Goal: Information Seeking & Learning: Learn about a topic

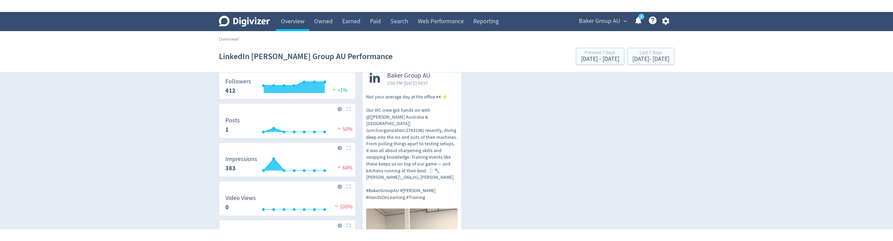
scroll to position [33, 0]
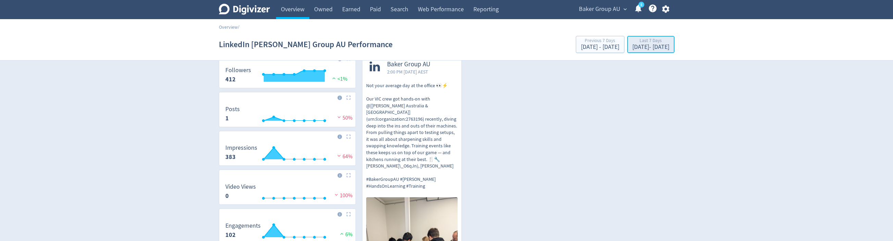
click at [641, 47] on div "[DATE] - [DATE]" at bounding box center [650, 47] width 37 height 6
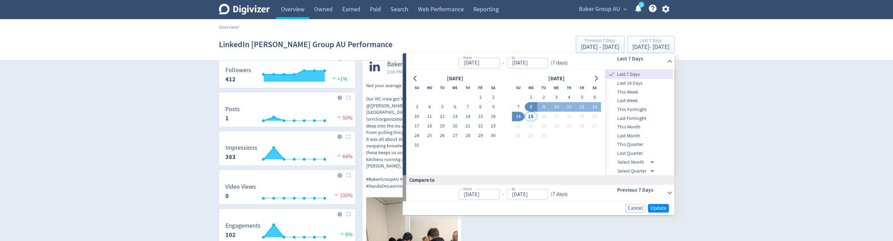
click at [643, 84] on span "Last 14 Days" at bounding box center [639, 84] width 68 height 8
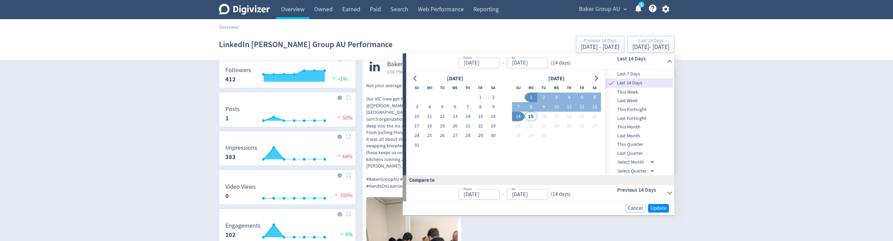
type input "[DATE]"
click at [658, 174] on button "Update" at bounding box center [658, 208] width 21 height 9
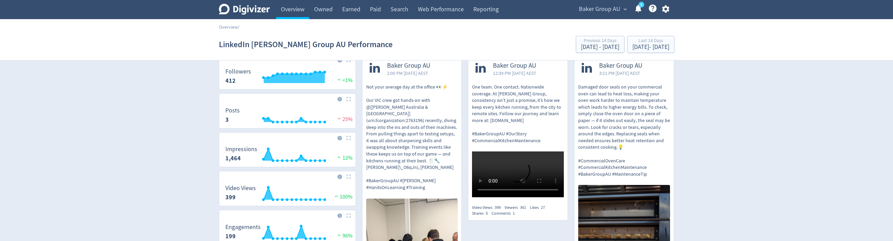
scroll to position [27, 0]
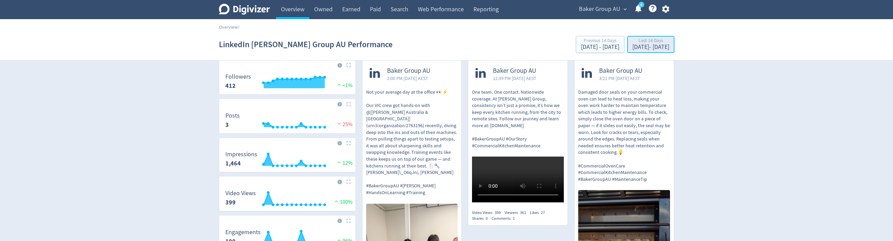
click at [632, 49] on div "[DATE] - [DATE]" at bounding box center [650, 47] width 37 height 6
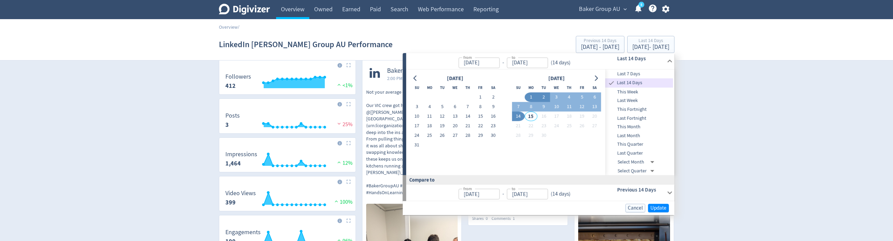
click at [543, 93] on button "2" at bounding box center [543, 98] width 13 height 10
type input "[DATE]"
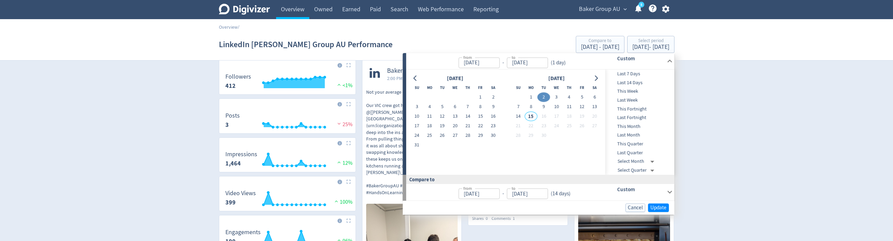
click at [543, 93] on button "2" at bounding box center [543, 98] width 13 height 10
type input "[DATE]"
click at [657, 174] on span "Update" at bounding box center [658, 207] width 16 height 5
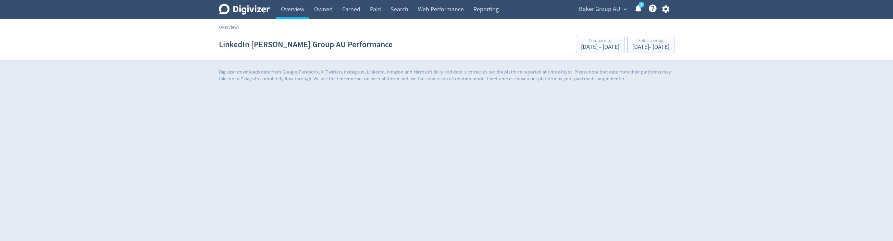
scroll to position [0, 0]
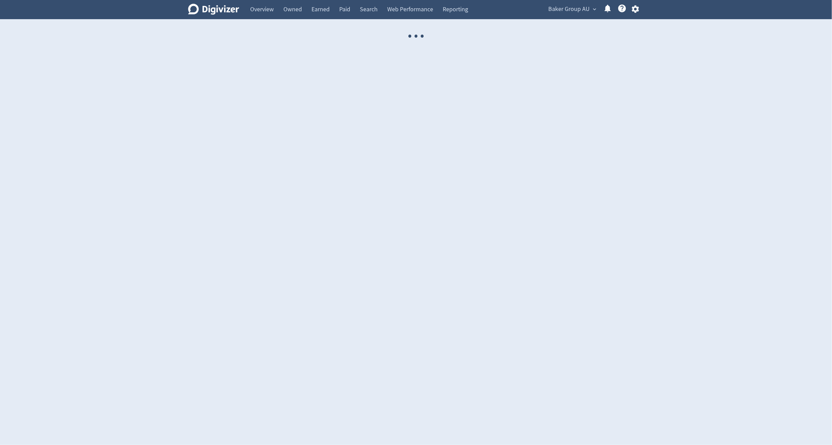
select select "USER"
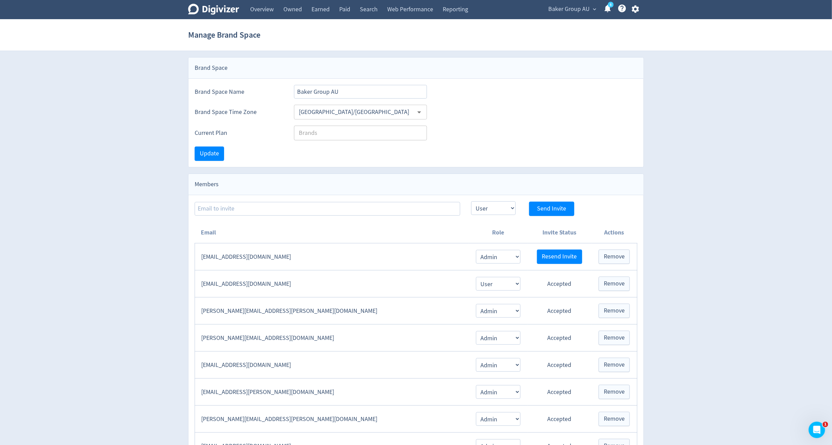
click at [269, 19] on section "Manage Brand Space" at bounding box center [416, 35] width 832 height 32
click at [264, 6] on link "Overview" at bounding box center [261, 9] width 33 height 19
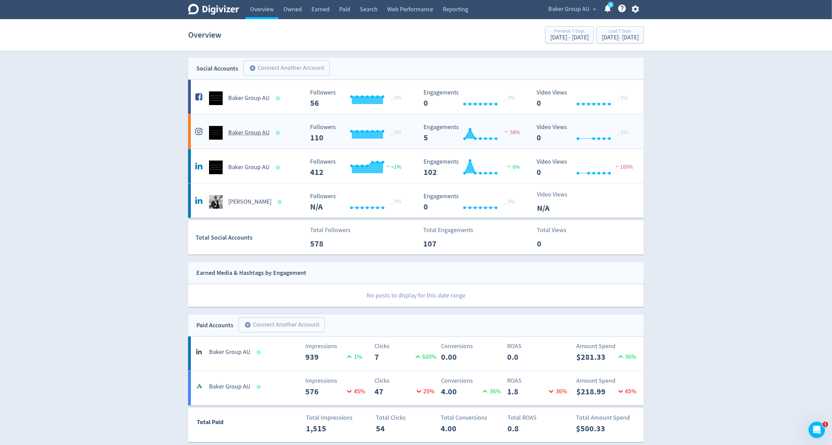
click at [245, 135] on h5 "Baker Group AU" at bounding box center [248, 133] width 41 height 8
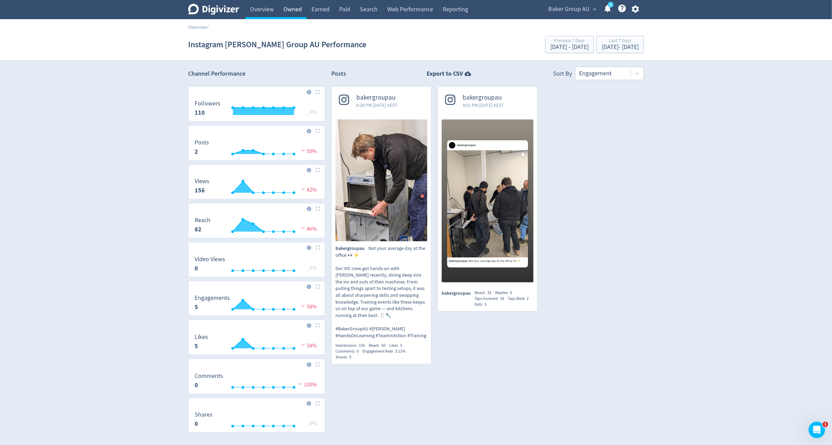
click at [297, 15] on link "Owned" at bounding box center [292, 9] width 28 height 19
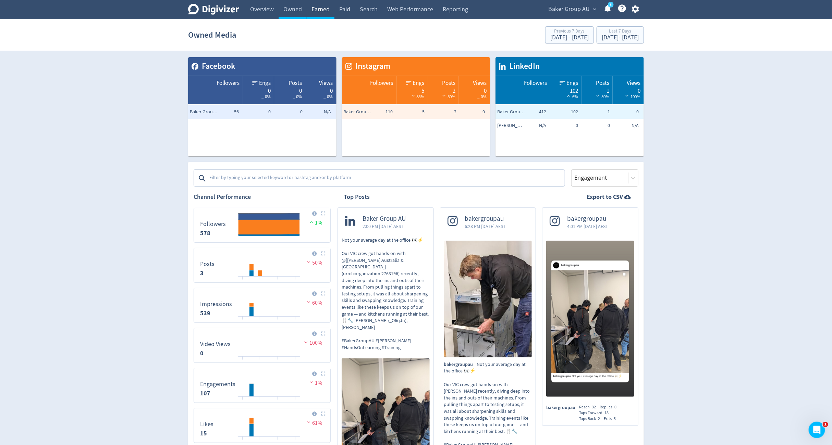
click at [321, 13] on link "Earned" at bounding box center [321, 9] width 28 height 19
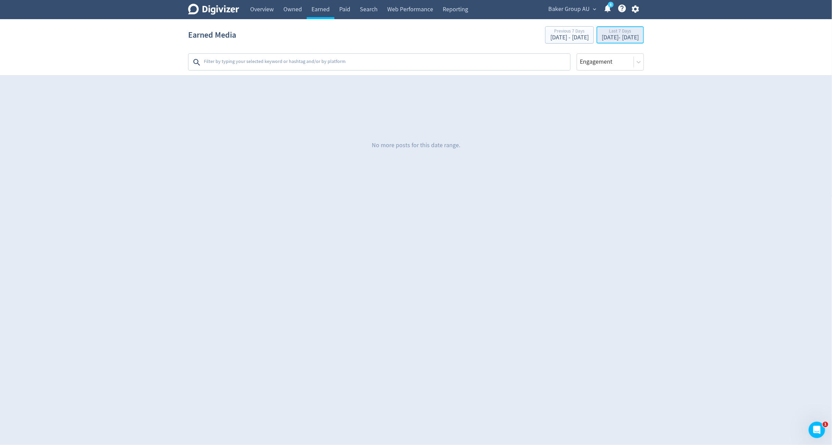
click at [601, 35] on div "[DATE] - [DATE]" at bounding box center [619, 38] width 37 height 6
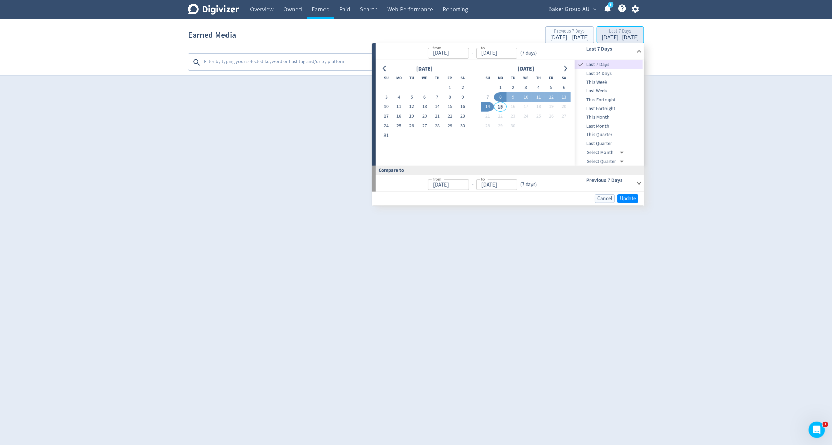
type input "[DATE]"
click at [607, 125] on span "Last Month" at bounding box center [608, 127] width 68 height 8
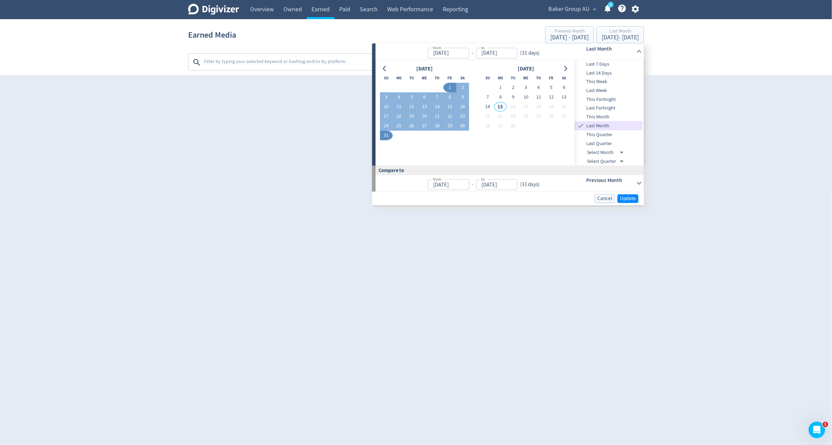
type input "Aug 01, 2025"
type input "[DATE]"
type input "Jul 01, 2025"
type input "Jul 31, 2025"
click at [631, 200] on span "Update" at bounding box center [628, 198] width 16 height 5
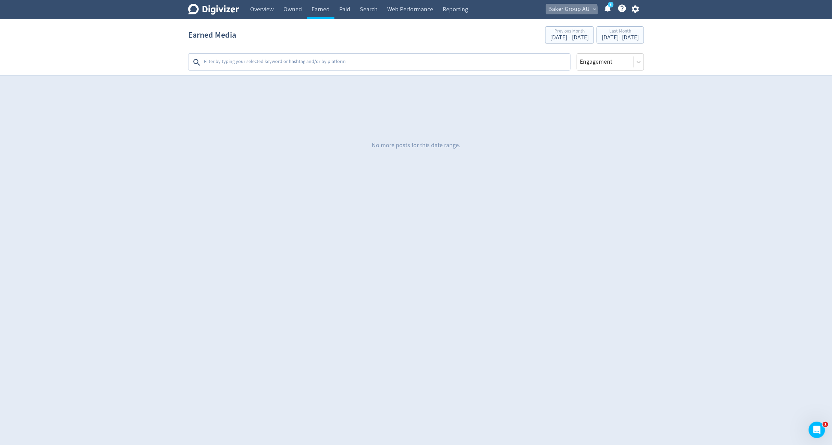
click at [560, 11] on span "Baker Group AU" at bounding box center [568, 9] width 41 height 11
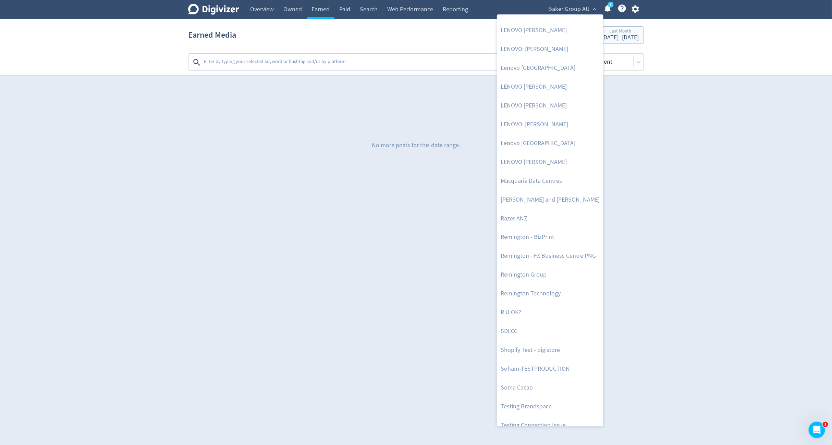
scroll to position [643, 0]
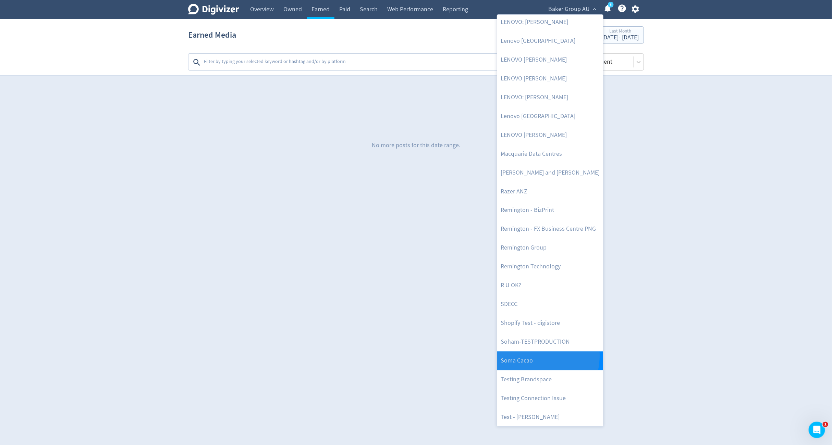
click at [533, 355] on link "Soma Cacao" at bounding box center [550, 361] width 106 height 19
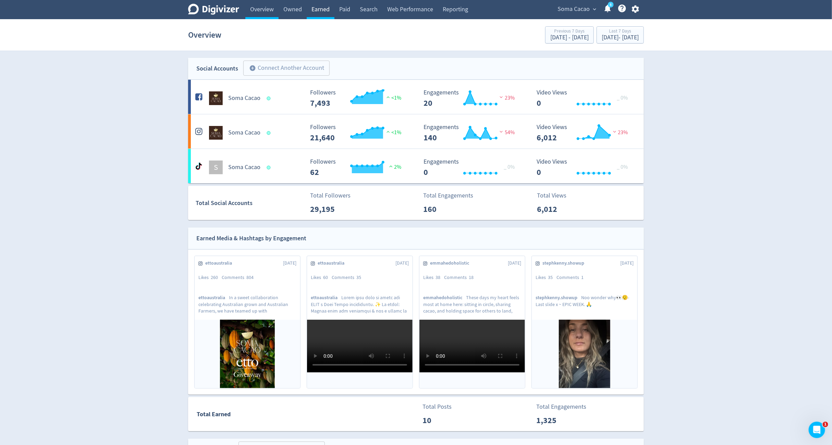
click at [321, 15] on link "Earned" at bounding box center [321, 9] width 28 height 19
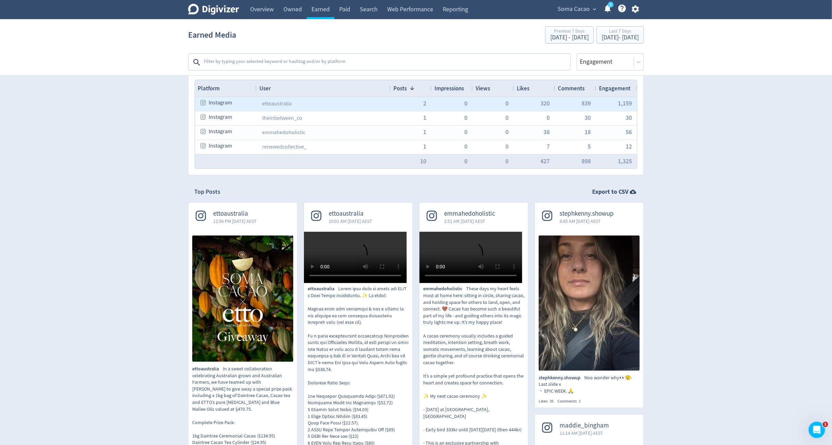
scroll to position [20, 0]
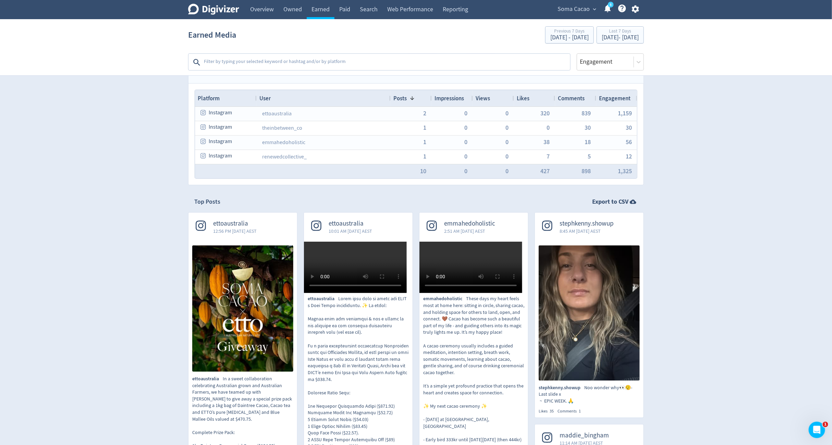
click at [488, 97] on span "Views" at bounding box center [482, 99] width 14 height 8
click at [601, 36] on div "[DATE] - [DATE]" at bounding box center [619, 38] width 37 height 6
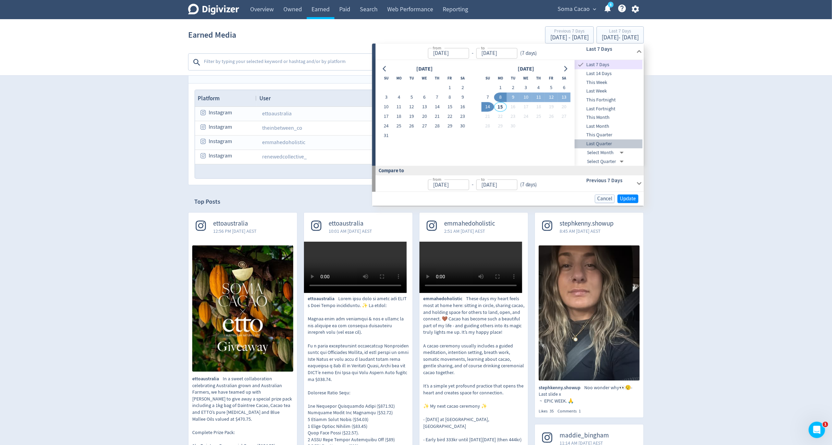
click at [619, 144] on span "Last Quarter" at bounding box center [608, 144] width 68 height 8
type input "Apr 01, 2025"
type input "Jun 30, 2025"
type input "Jan 01, 2025"
type input "Mar 31, 2025"
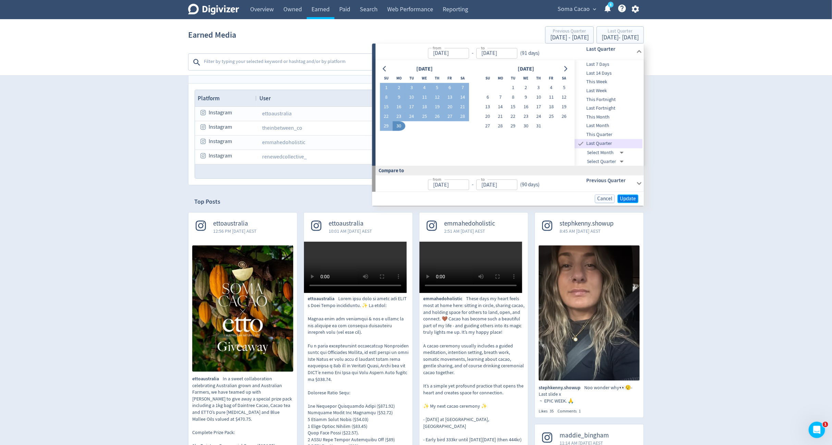
click at [631, 197] on span "Update" at bounding box center [628, 198] width 16 height 5
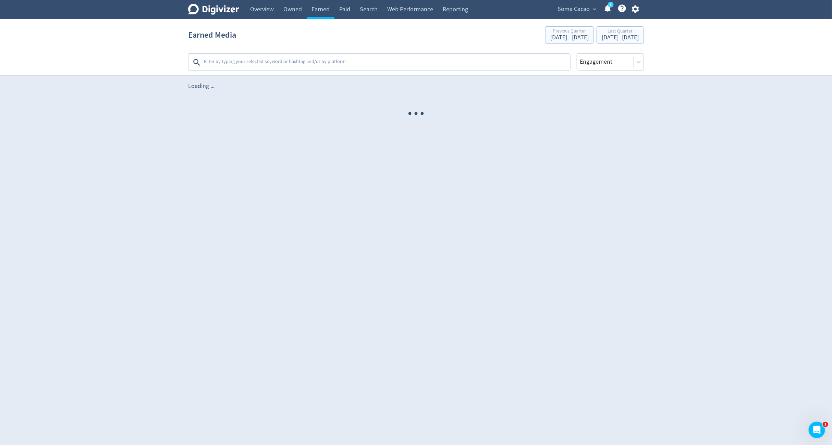
scroll to position [0, 0]
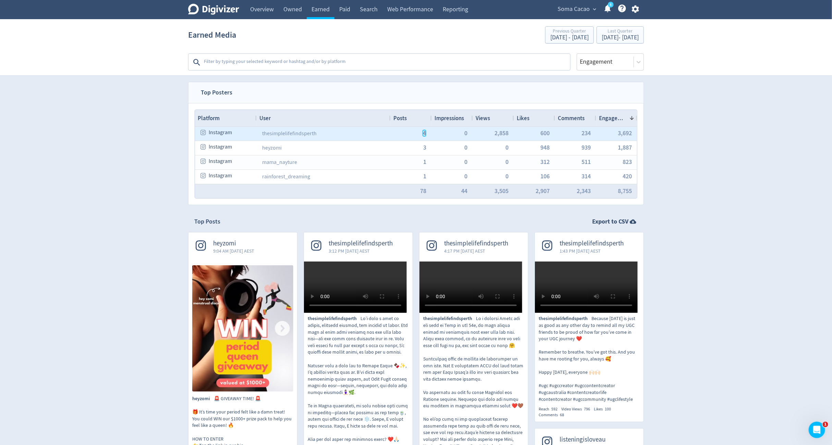
click at [425, 135] on span "4" at bounding box center [424, 133] width 3 height 6
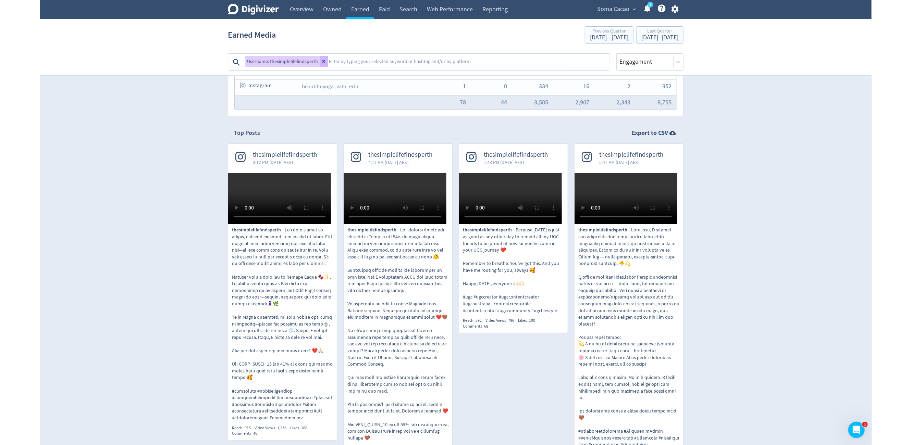
scroll to position [58, 0]
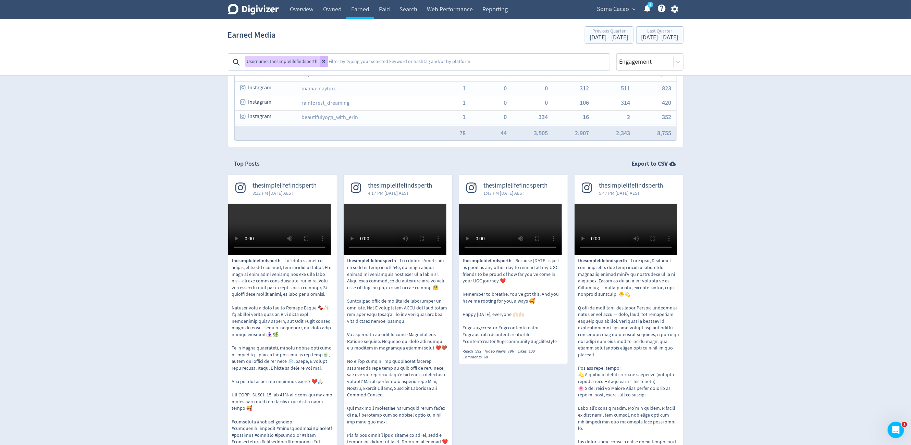
click at [598, 10] on span "Soma Cacao" at bounding box center [613, 9] width 32 height 11
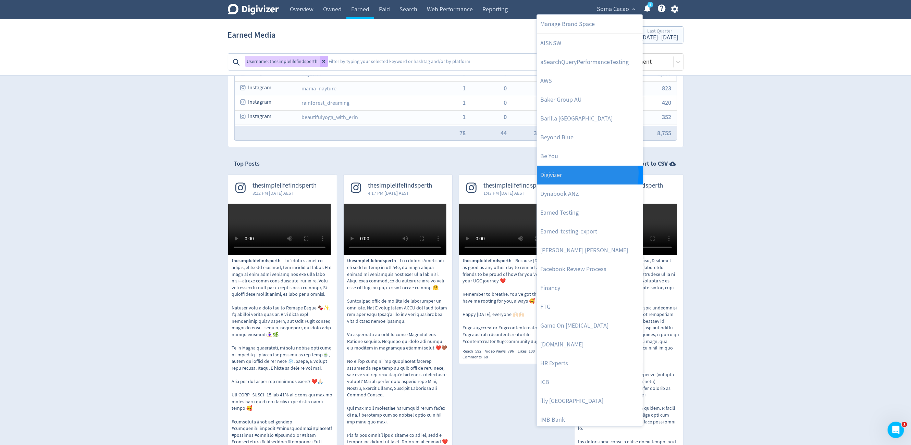
click at [580, 173] on link "Digivizer" at bounding box center [590, 175] width 106 height 19
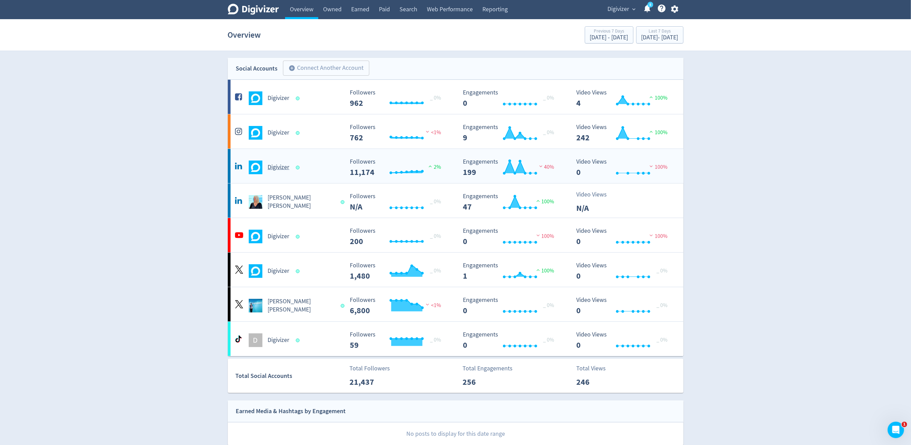
click at [284, 162] on div "Digivizer" at bounding box center [288, 168] width 111 height 14
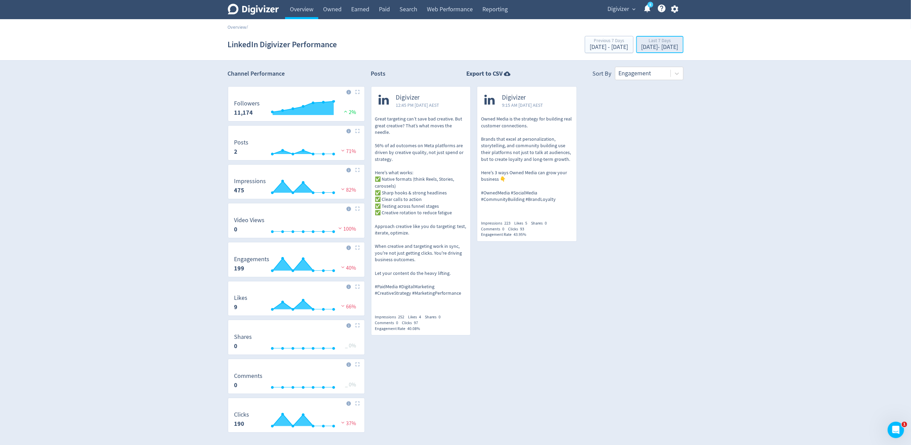
click at [643, 43] on div "Last 7 Days" at bounding box center [659, 41] width 37 height 6
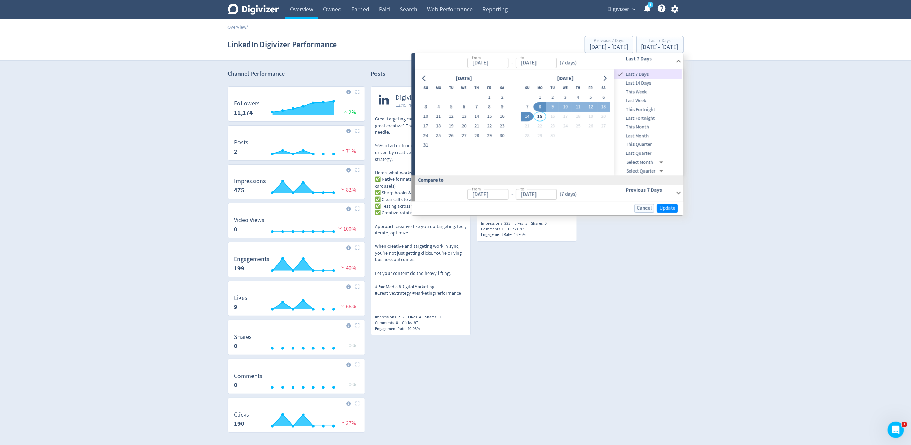
click at [648, 136] on span "Last Month" at bounding box center [648, 136] width 68 height 8
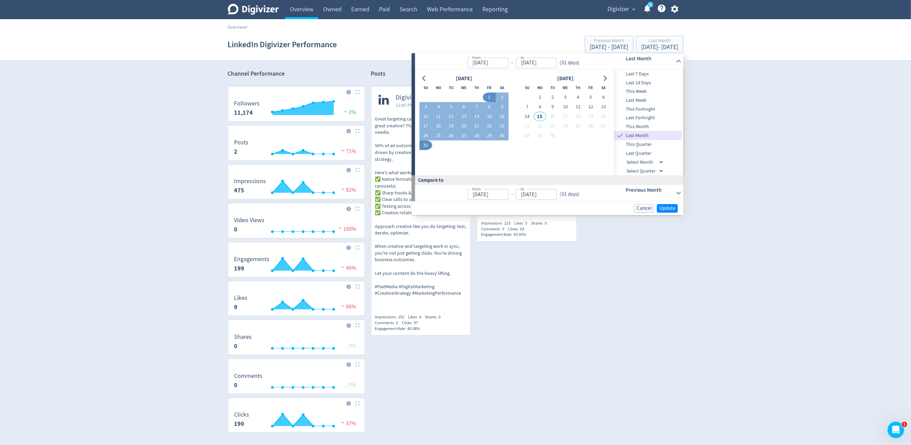
type input "Aug 01, 2025"
type input "[DATE]"
type input "Jul 01, 2025"
type input "Jul 31, 2025"
click at [672, 208] on span "Update" at bounding box center [667, 208] width 16 height 5
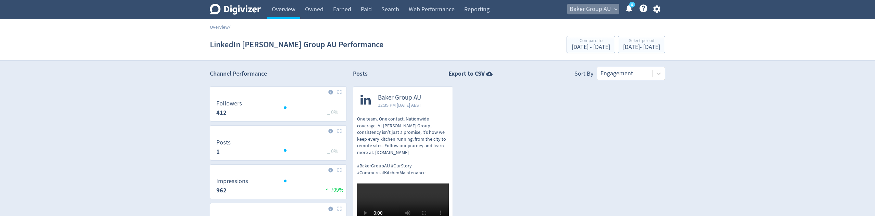
click at [607, 9] on span "Baker Group AU" at bounding box center [590, 9] width 41 height 11
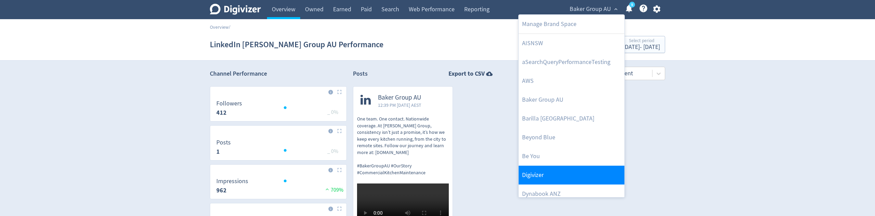
click at [573, 168] on link "Digivizer" at bounding box center [572, 175] width 106 height 19
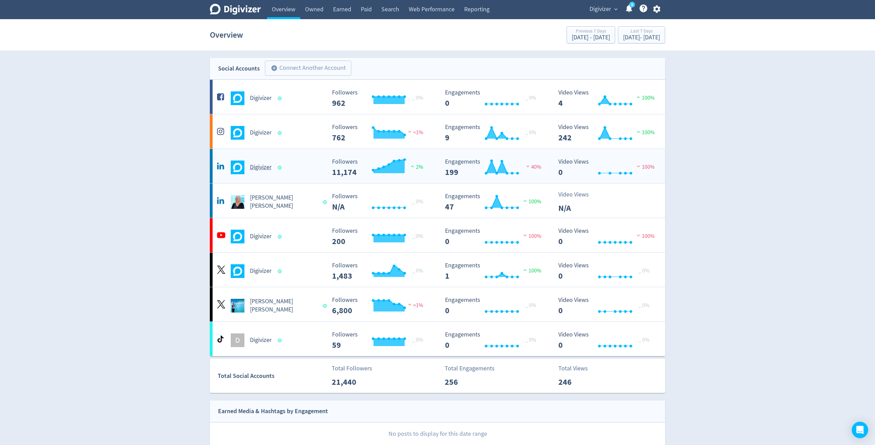
click at [272, 169] on div "Digivizer" at bounding box center [270, 168] width 111 height 14
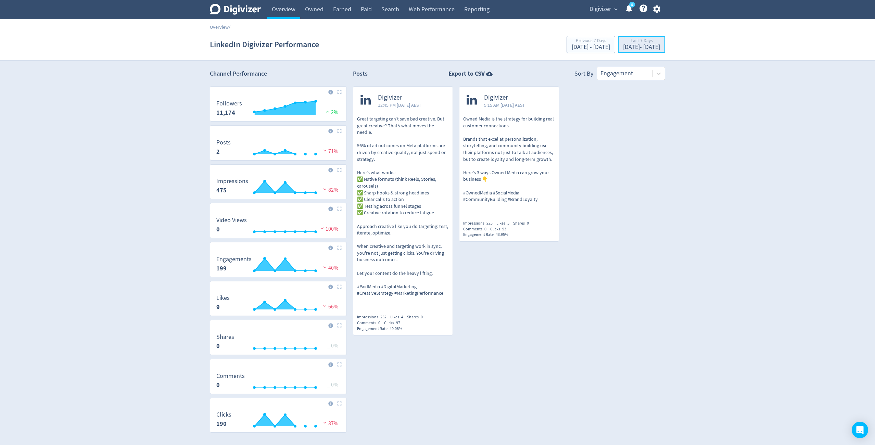
click at [623, 41] on div "Last 7 Days" at bounding box center [641, 41] width 37 height 6
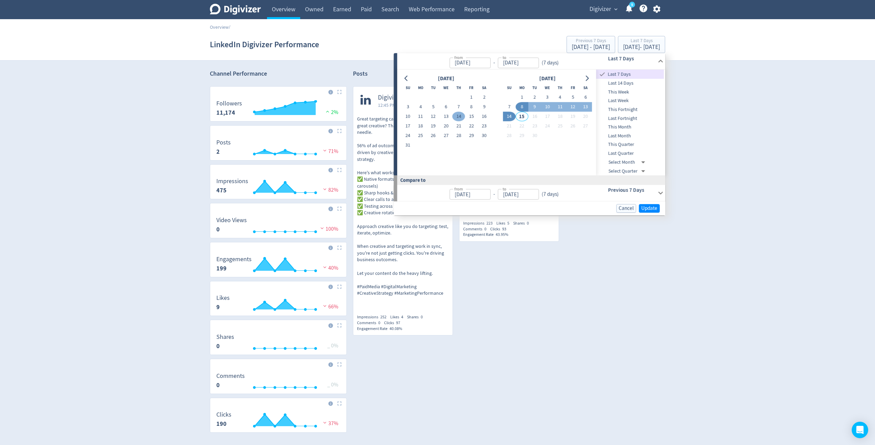
click at [459, 115] on button "14" at bounding box center [458, 117] width 13 height 10
type input "Aug 14, 2025"
click at [459, 115] on button "14" at bounding box center [458, 117] width 13 height 10
type input "Aug 13, 2025"
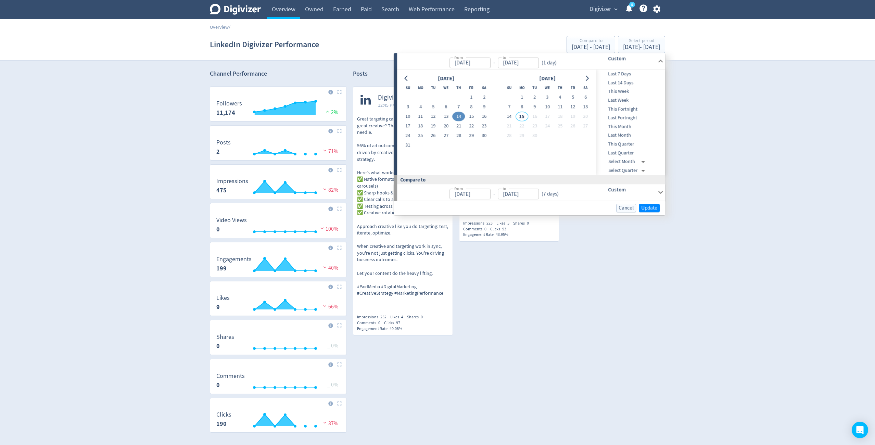
type input "Aug 13, 2025"
click at [653, 208] on span "Update" at bounding box center [649, 207] width 16 height 5
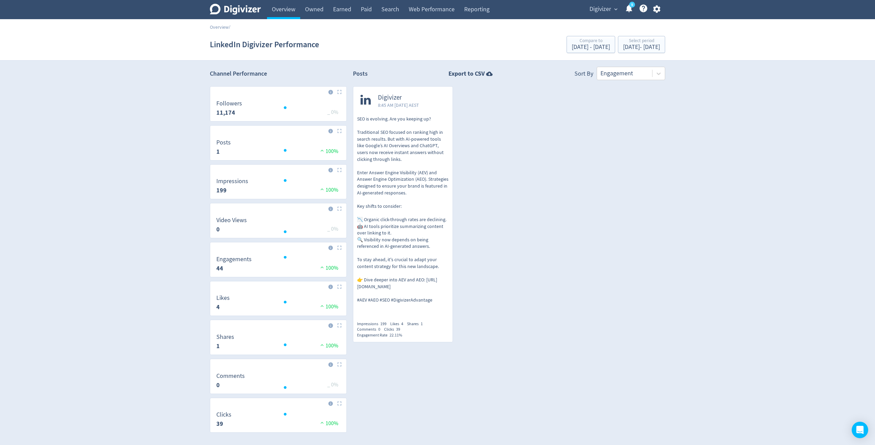
click at [397, 132] on p "SEO is evolving. Are you keeping up? Traditional SEO focused on ranking high in…" at bounding box center [403, 210] width 92 height 188
